Goal: Task Accomplishment & Management: Manage account settings

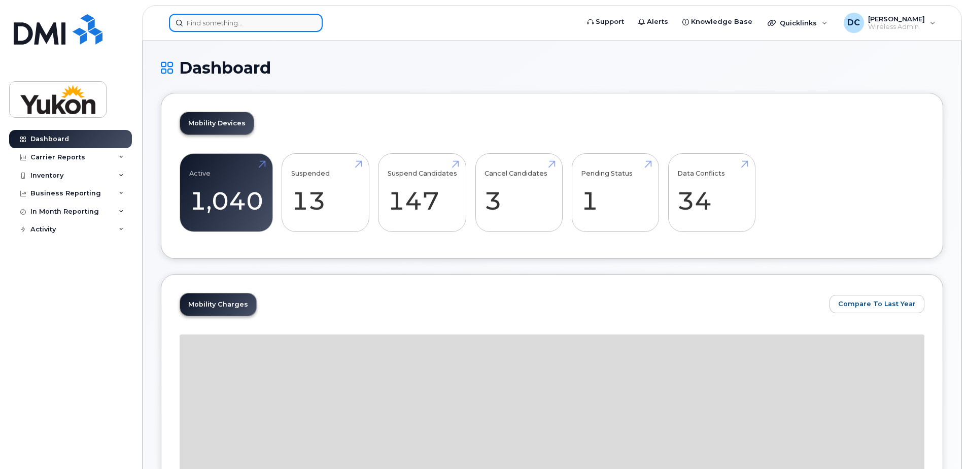
click at [231, 26] on input at bounding box center [246, 23] width 154 height 18
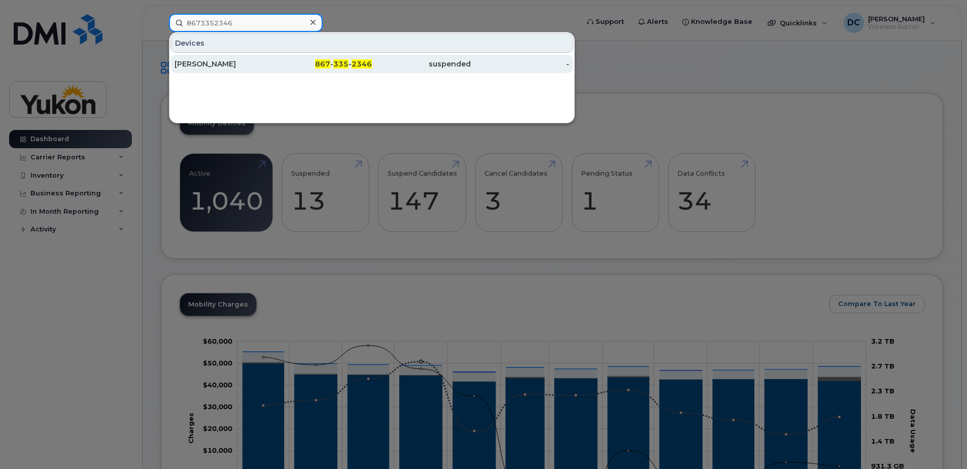
type input "8673352346"
click at [227, 66] on div "[PERSON_NAME]" at bounding box center [223, 64] width 99 height 10
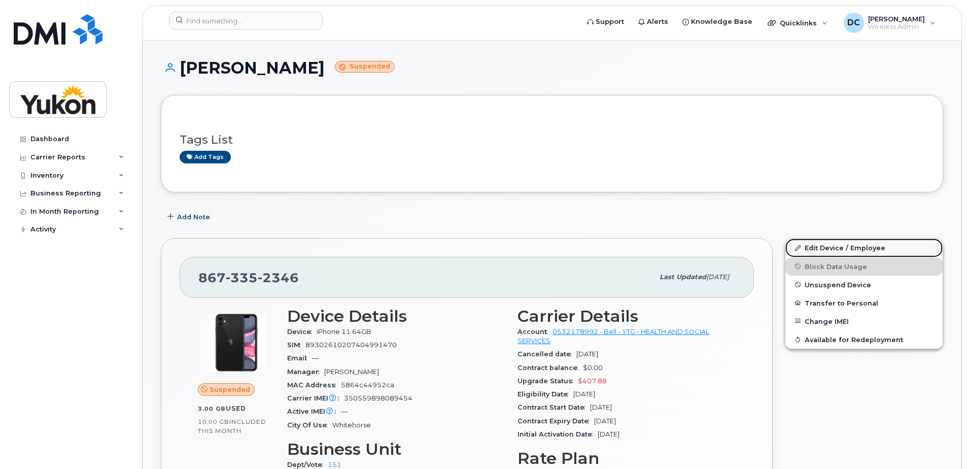
click at [820, 245] on link "Edit Device / Employee" at bounding box center [863, 247] width 157 height 18
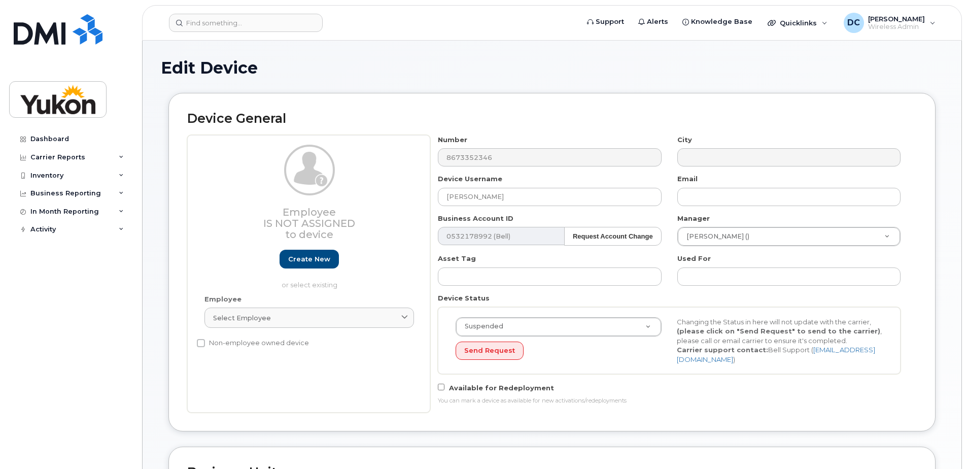
select select "33497702"
select select "33497282"
select select "33507478"
click at [534, 197] on input "[PERSON_NAME]" at bounding box center [549, 197] width 223 height 18
type input "M"
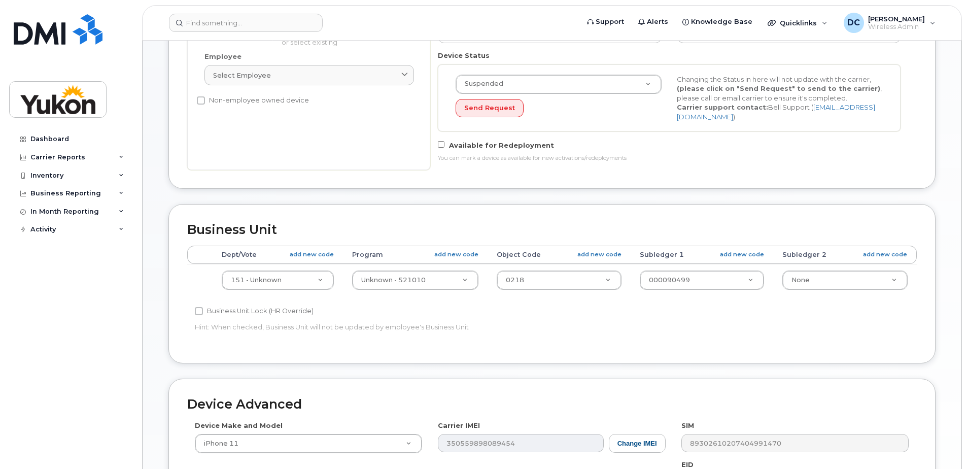
scroll to position [254, 0]
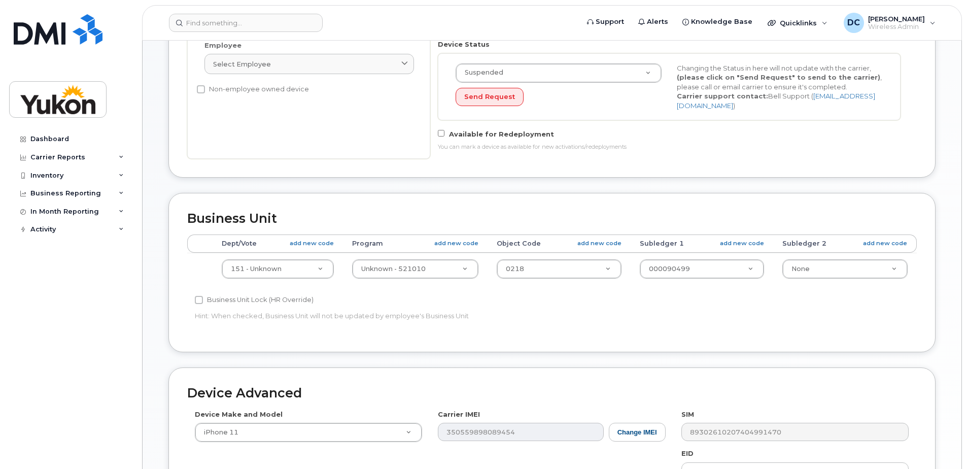
type input "Deserine Grimes"
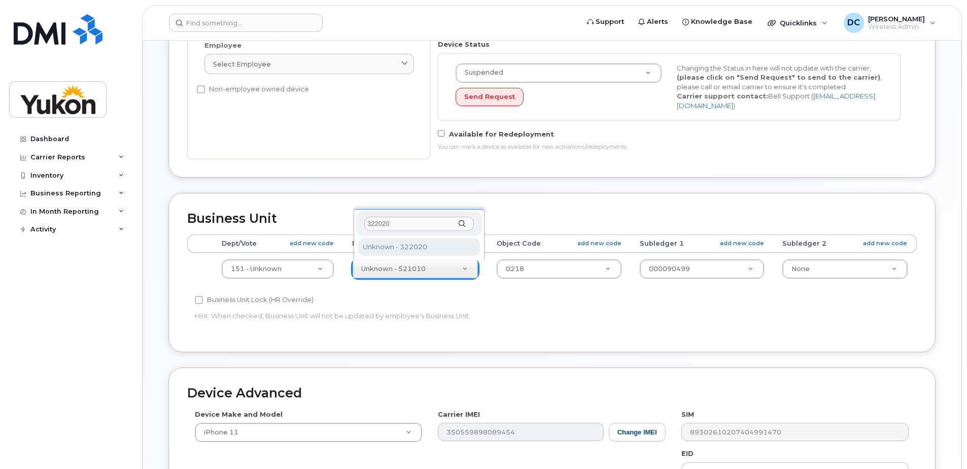
type input "322020"
type input "33692261"
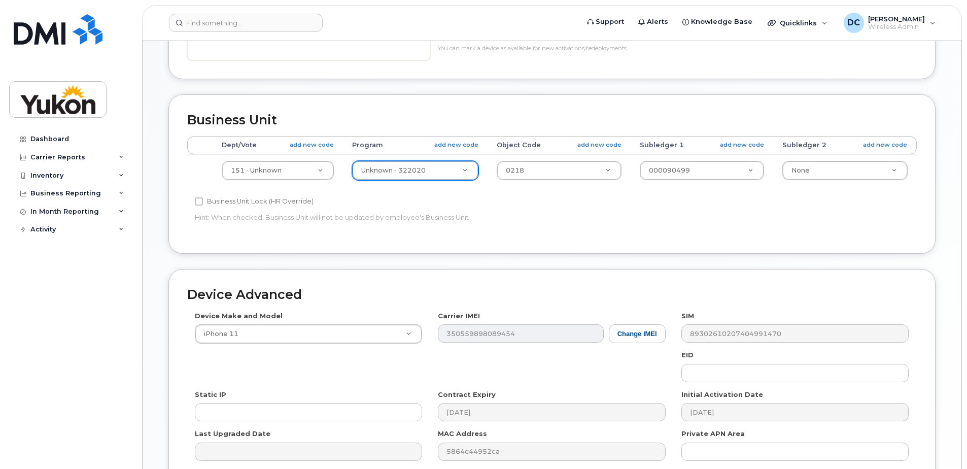
scroll to position [355, 0]
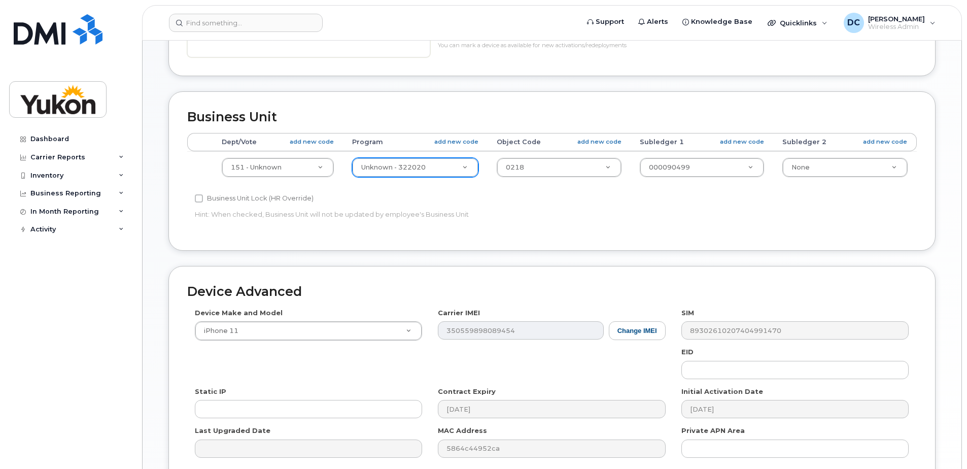
click at [540, 258] on div "Business Unit Accounting Categories Rules Dept/Vote add new code Program add ne…" at bounding box center [552, 178] width 782 height 174
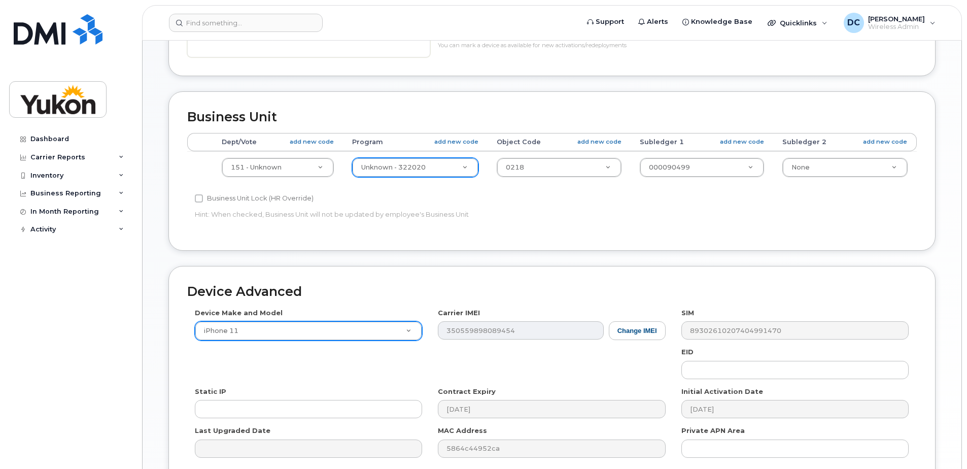
click at [382, 335] on div "Device Make and Model iPhone 11 Android TCL 502 Watch Apple Watch S9 41mm Andro…" at bounding box center [551, 386] width 729 height 157
